Goal: Find specific page/section: Find specific page/section

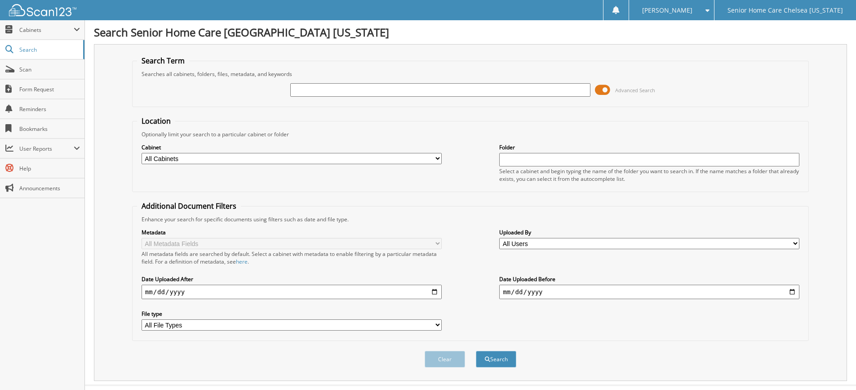
click at [301, 90] on input "text" at bounding box center [440, 89] width 300 height 13
type input "marianela"
click at [476, 350] on button "Search" at bounding box center [496, 358] width 40 height 17
click at [604, 92] on span at bounding box center [602, 89] width 15 height 13
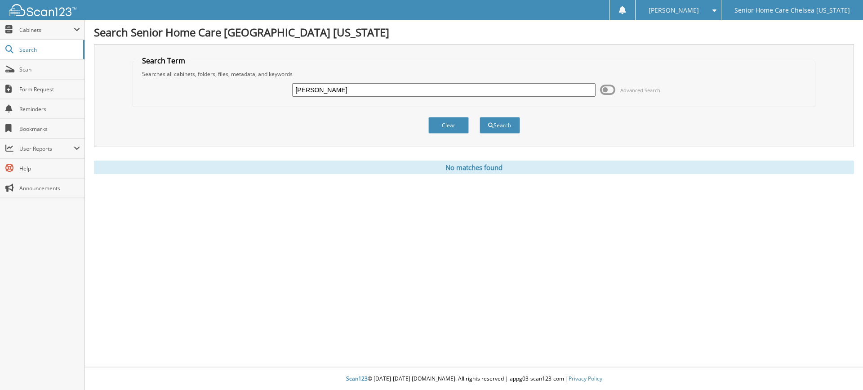
click at [340, 91] on input "[PERSON_NAME]" at bounding box center [443, 89] width 303 height 13
type input "m"
type input "calderon"
click at [506, 129] on button "Search" at bounding box center [499, 125] width 40 height 17
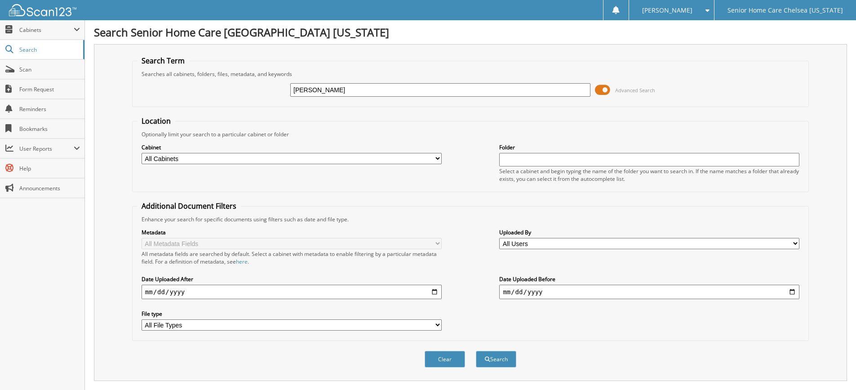
drag, startPoint x: 603, startPoint y: 91, endPoint x: 579, endPoint y: 77, distance: 27.6
click at [602, 91] on span at bounding box center [602, 89] width 15 height 13
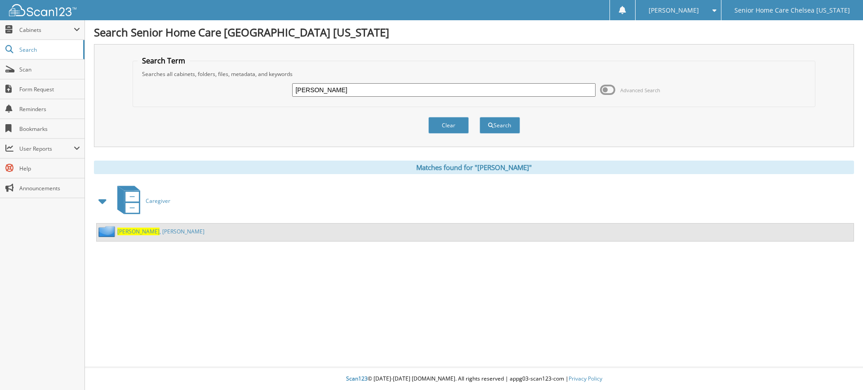
click at [399, 90] on input "calderon" at bounding box center [443, 89] width 303 height 13
type input "c"
type input "meran"
click at [497, 128] on button "Search" at bounding box center [499, 125] width 40 height 17
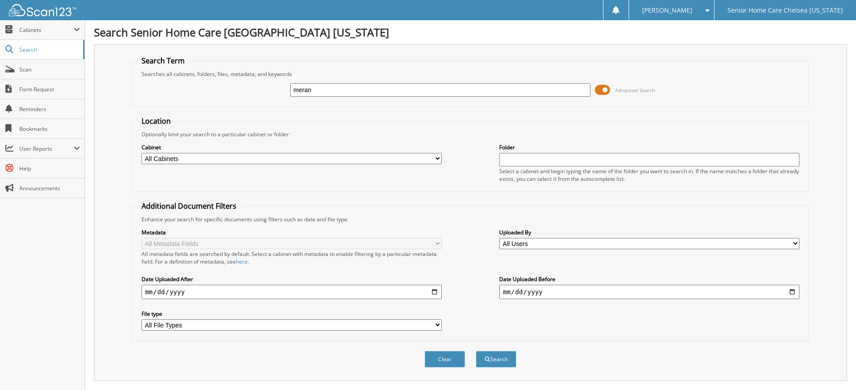
click at [366, 94] on input "meran" at bounding box center [440, 89] width 300 height 13
type input "m"
click at [40, 32] on span "Cabinets" at bounding box center [46, 30] width 54 height 8
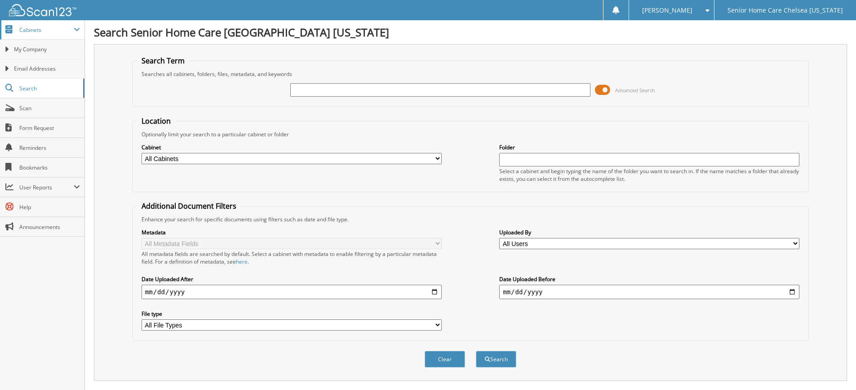
click at [22, 31] on span "Cabinets" at bounding box center [46, 30] width 54 height 8
click at [31, 33] on span "Cabinets" at bounding box center [46, 30] width 54 height 8
click at [35, 52] on span "My Company" at bounding box center [47, 49] width 66 height 8
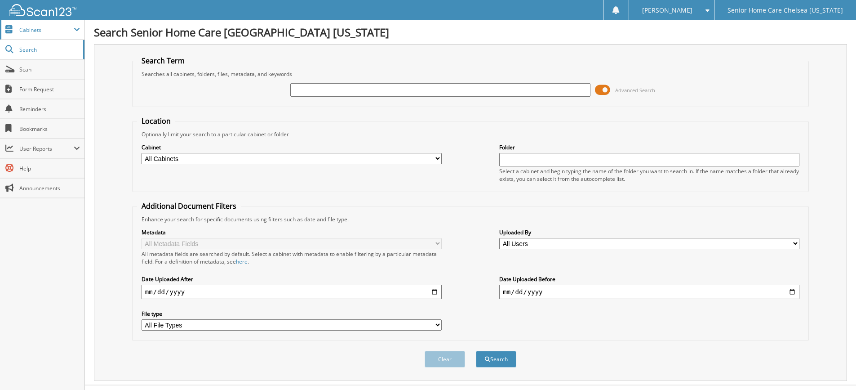
click at [36, 32] on span "Cabinets" at bounding box center [46, 30] width 54 height 8
click at [48, 84] on span "Search" at bounding box center [48, 88] width 59 height 8
click at [42, 31] on span "Cabinets" at bounding box center [46, 30] width 54 height 8
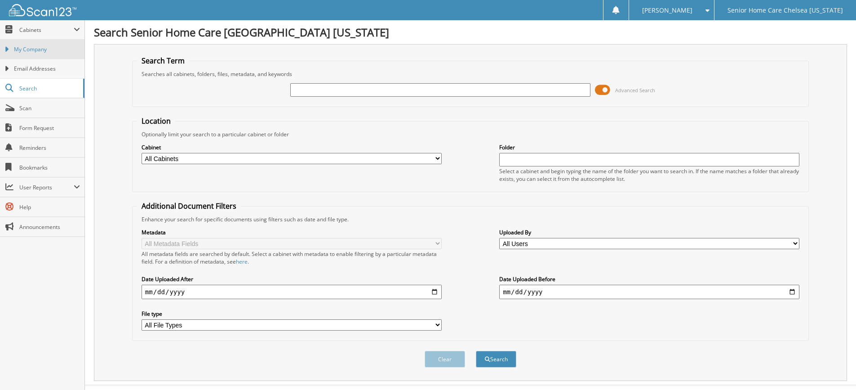
click at [47, 55] on link "My Company" at bounding box center [42, 49] width 84 height 19
